Goal: Transaction & Acquisition: Purchase product/service

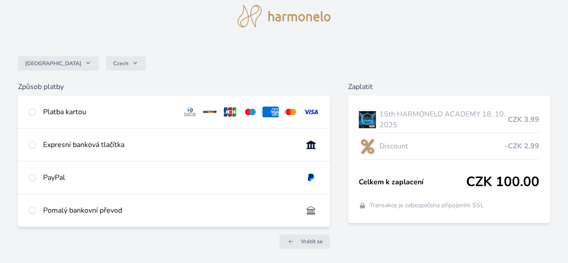
scroll to position [45, 0]
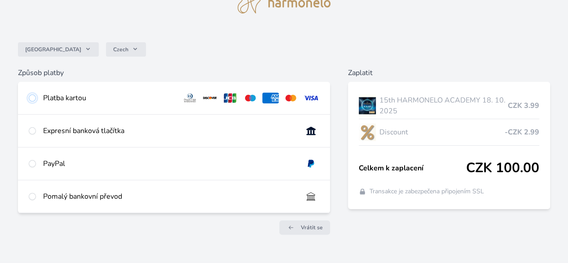
click at [36, 97] on input "radio" at bounding box center [32, 97] width 7 height 7
radio input "true"
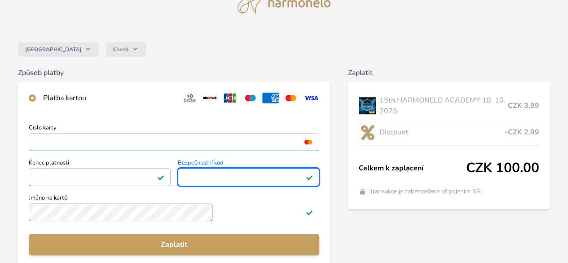
scroll to position [135, 0]
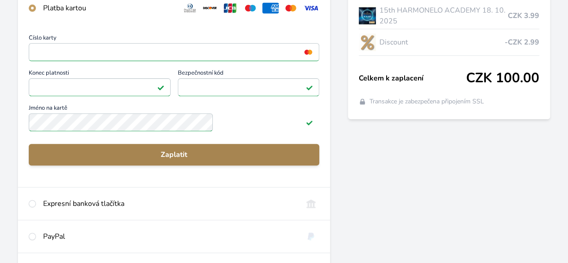
click at [226, 160] on span "Zaplatit" at bounding box center [174, 154] width 276 height 11
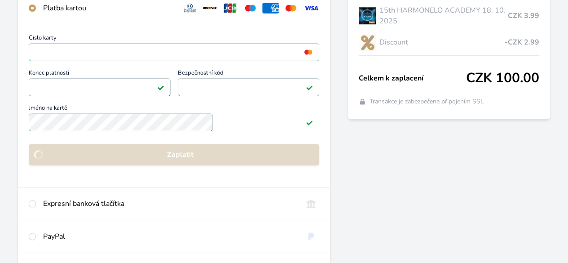
scroll to position [134, 0]
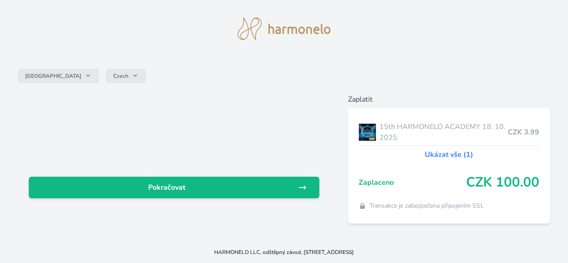
scroll to position [45, 0]
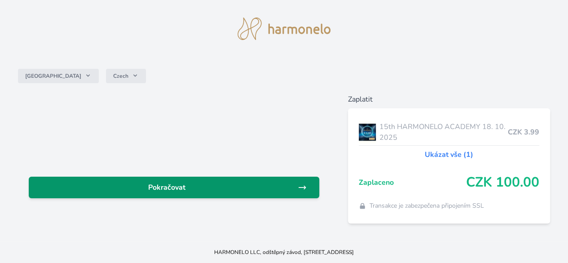
click at [252, 182] on span "Pokračovat" at bounding box center [167, 187] width 262 height 11
